Goal: Task Accomplishment & Management: Use online tool/utility

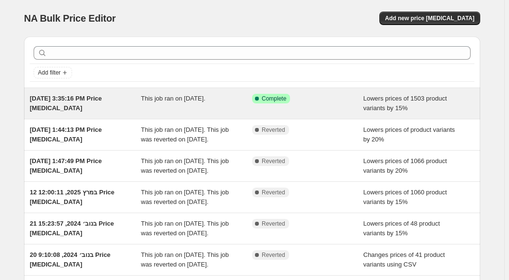
click at [206, 101] on span "This job ran on [DATE]." at bounding box center [173, 98] width 64 height 7
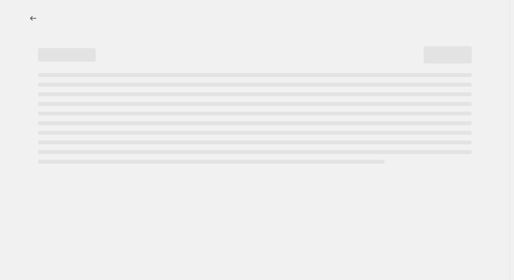
select select "percentage"
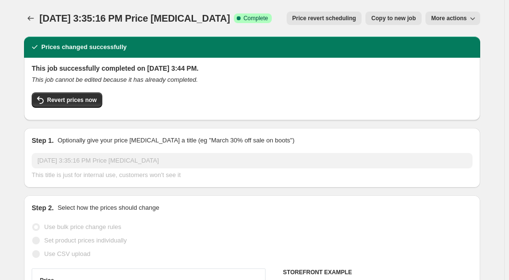
click at [440, 21] on span "More actions" at bounding box center [450, 18] width 36 height 8
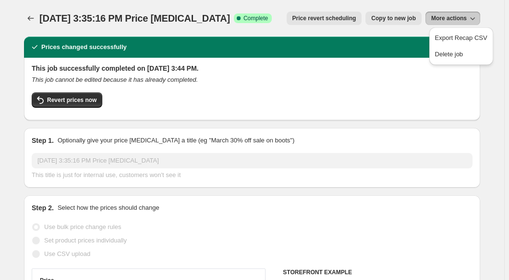
click at [366, 61] on div "This job successfully completed on [DATE] 3:44 PM. This job cannot be edited be…" at bounding box center [252, 89] width 456 height 62
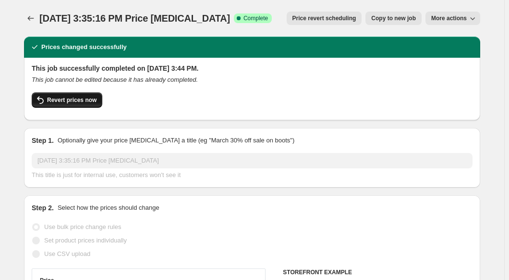
click at [67, 97] on span "Revert prices now" at bounding box center [71, 100] width 49 height 8
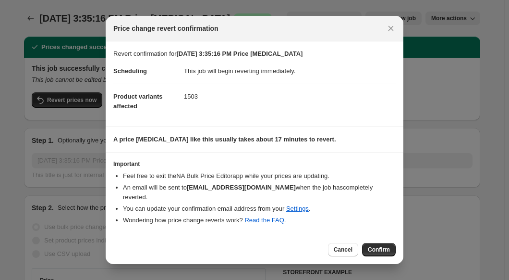
drag, startPoint x: 384, startPoint y: 248, endPoint x: 394, endPoint y: 246, distance: 9.8
click at [394, 246] on button "Confirm" at bounding box center [379, 249] width 34 height 13
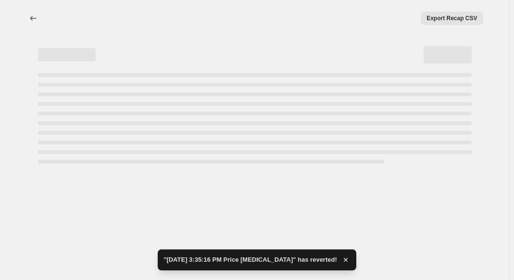
select select "percentage"
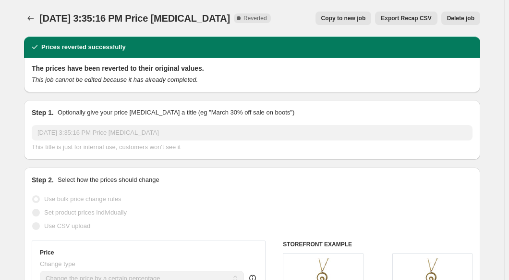
drag, startPoint x: 258, startPoint y: 71, endPoint x: 162, endPoint y: 87, distance: 97.5
click at [162, 87] on div "The prices have been reverted to their original values. This job cannot be edit…" at bounding box center [252, 75] width 456 height 35
